Goal: Task Accomplishment & Management: Use online tool/utility

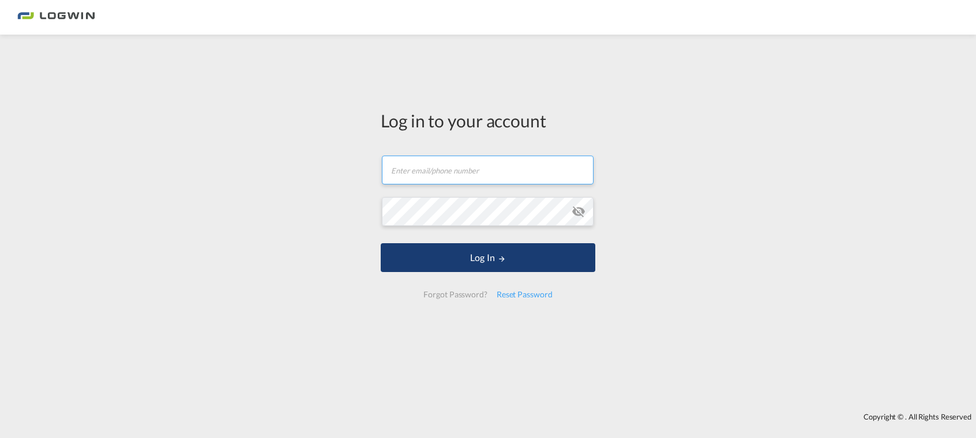
type input "[PERSON_NAME][EMAIL_ADDRESS][PERSON_NAME][DOMAIN_NAME]"
click at [443, 251] on form "[PERSON_NAME][EMAIL_ADDRESS][PERSON_NAME][DOMAIN_NAME] Password field is requir…" at bounding box center [488, 227] width 215 height 166
click at [443, 251] on button "Log In" at bounding box center [488, 257] width 215 height 29
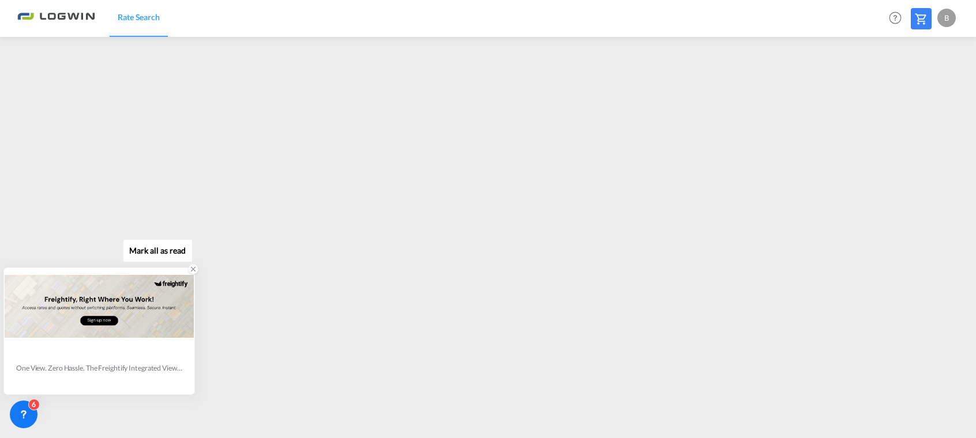
click at [191, 270] on icon at bounding box center [193, 269] width 8 height 8
